Goal: Information Seeking & Learning: Understand process/instructions

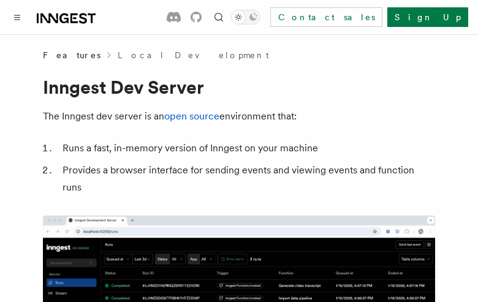
scroll to position [2163, 0]
